Goal: Information Seeking & Learning: Check status

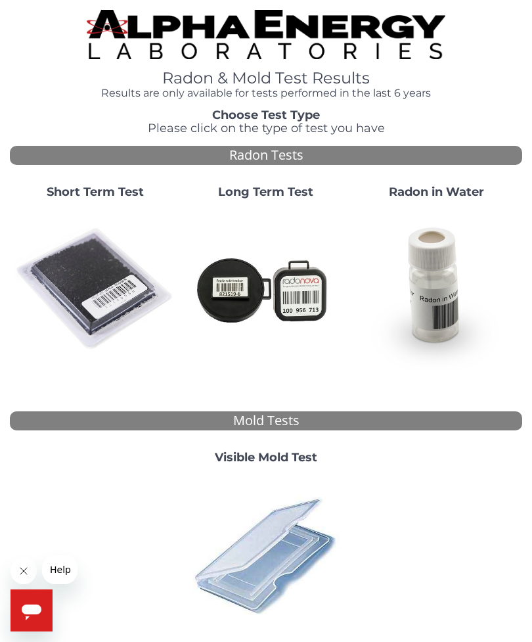
click at [96, 285] on img at bounding box center [95, 289] width 160 height 160
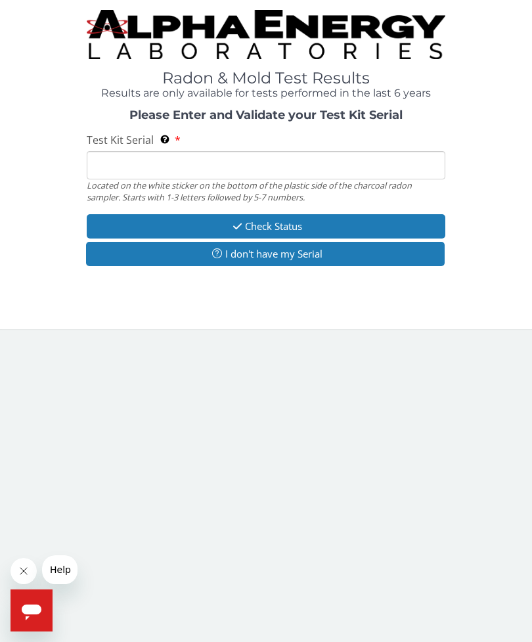
click at [336, 165] on input "Test Kit Serial Located on the white sticker on the bottom of the plastic side …" at bounding box center [266, 165] width 359 height 28
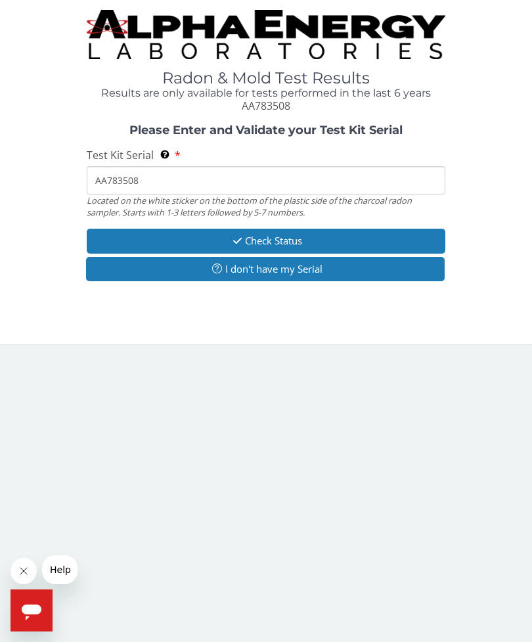
type input "AA783508"
click at [387, 242] on button "Check Status" at bounding box center [266, 241] width 359 height 24
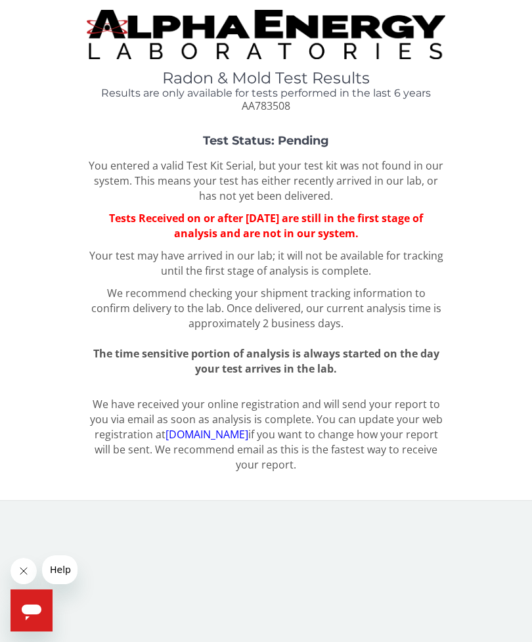
click at [62, 574] on span "Help" at bounding box center [60, 569] width 21 height 11
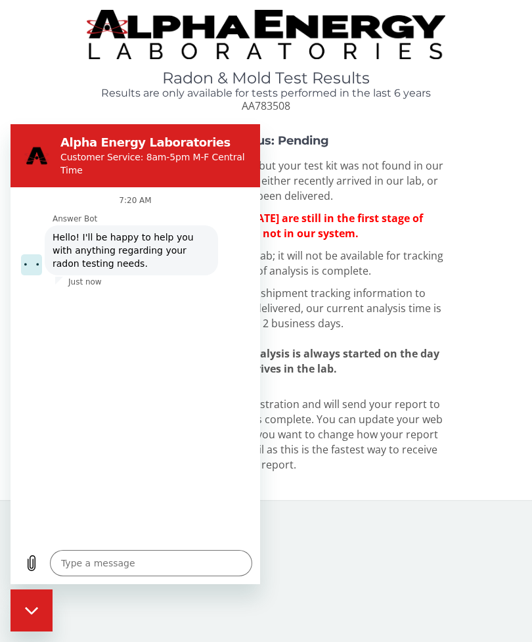
click at [480, 521] on body "Radon & Mold Test Results Results are only available for tests performed in the…" at bounding box center [266, 321] width 532 height 642
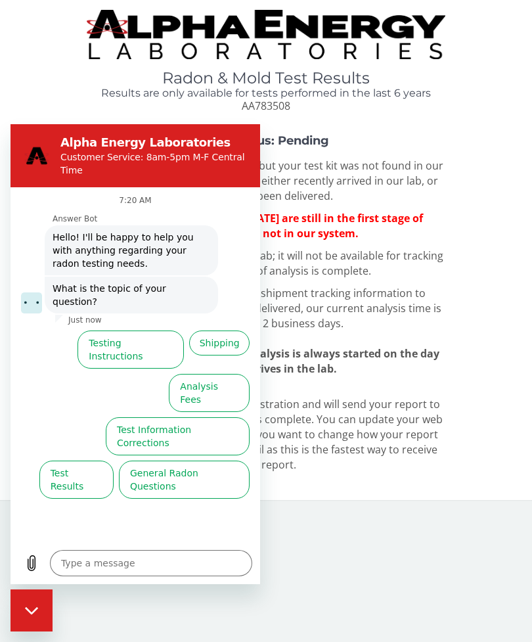
click at [487, 522] on body "Radon & Mold Test Results Results are only available for tests performed in the…" at bounding box center [266, 321] width 532 height 642
click at [500, 62] on div "Radon & Mold Test Results Results are only available for tests performed in the…" at bounding box center [266, 62] width 512 height 104
click at [36, 619] on div "Close messaging window" at bounding box center [31, 609] width 39 height 39
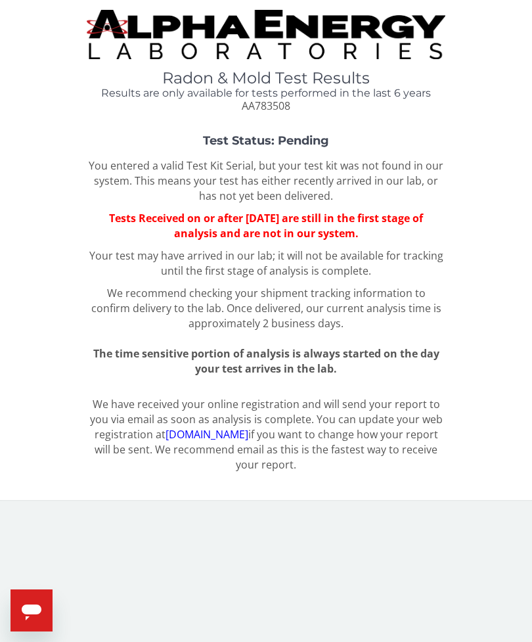
type textarea "x"
